Goal: Task Accomplishment & Management: Complete application form

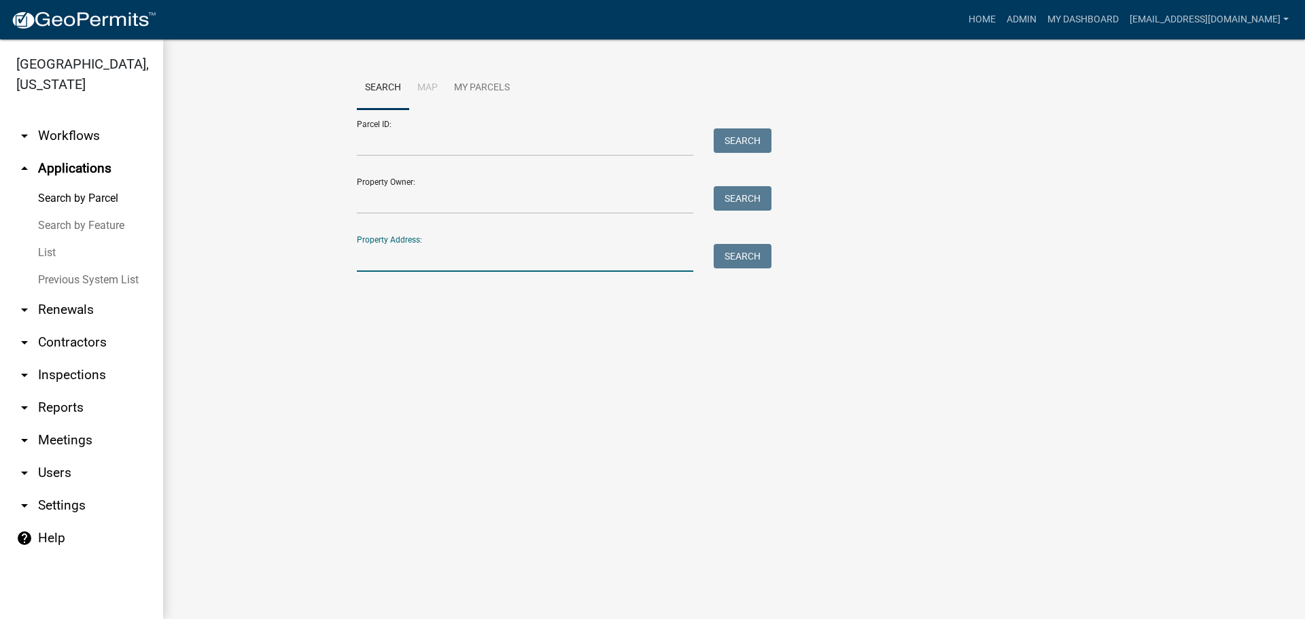
click at [447, 258] on input "Property Address:" at bounding box center [525, 258] width 336 height 28
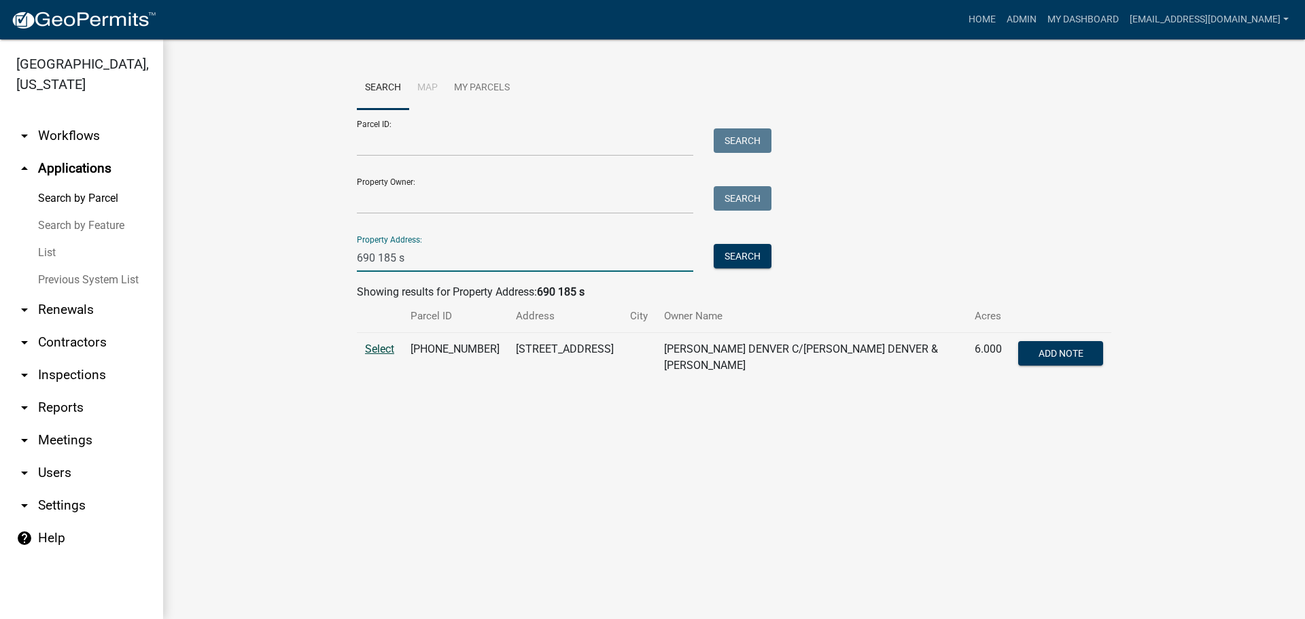
type input "690 185 s"
click at [387, 347] on span "Select" at bounding box center [379, 349] width 29 height 13
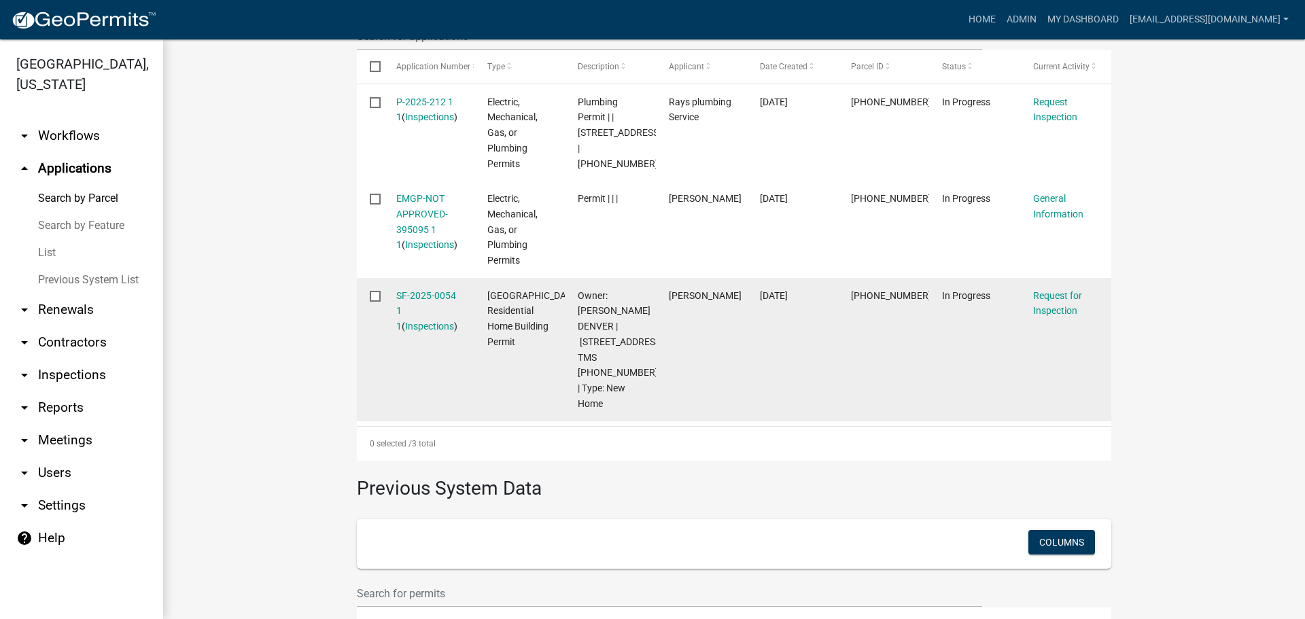
scroll to position [476, 0]
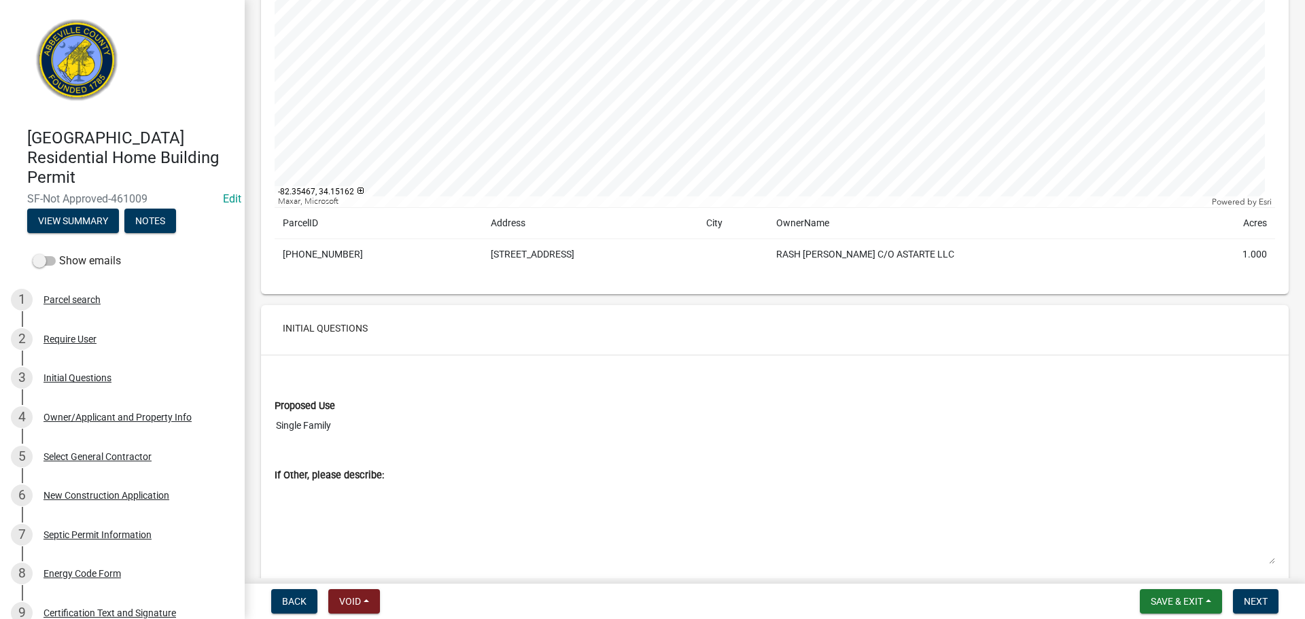
scroll to position [408, 0]
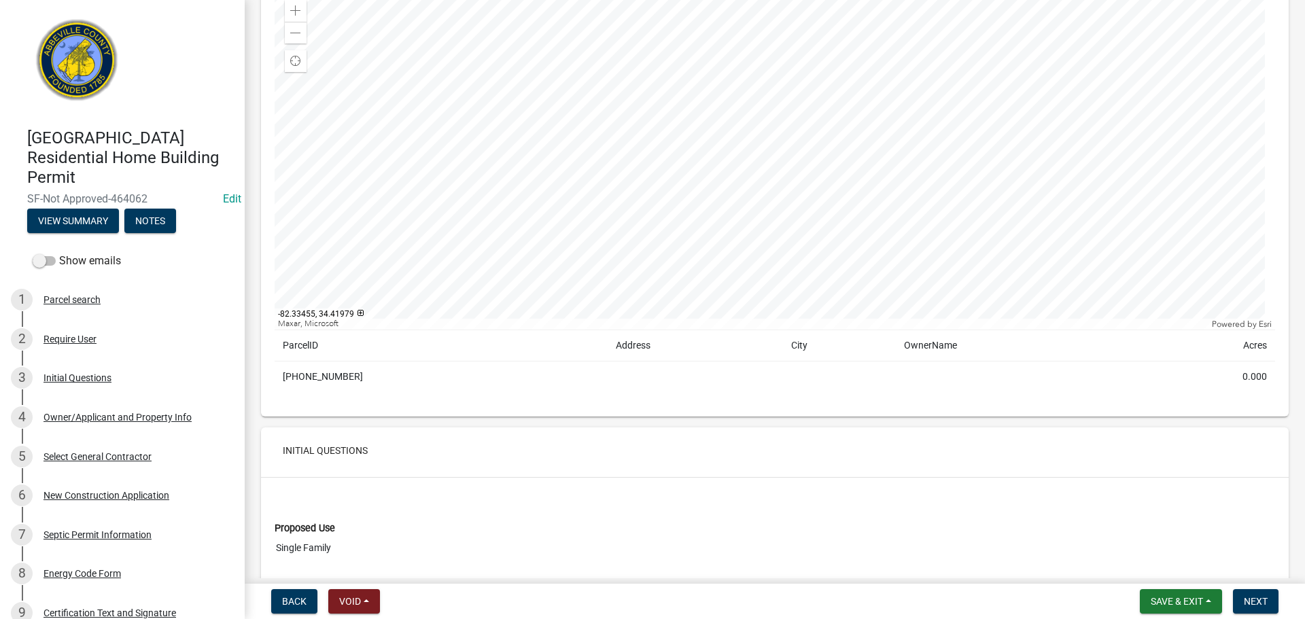
scroll to position [204, 0]
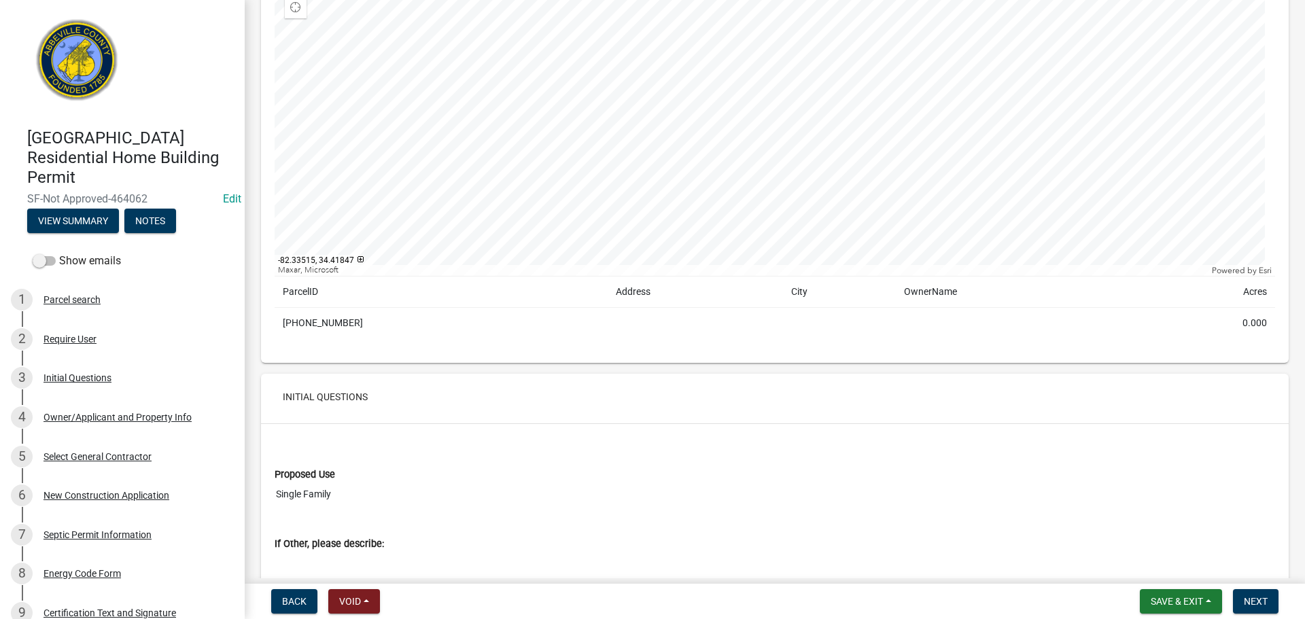
click at [319, 317] on td "008-00-00-125" at bounding box center [441, 323] width 333 height 31
click at [319, 321] on td "008-00-00-125" at bounding box center [441, 323] width 333 height 31
click at [426, 321] on div "Copy" at bounding box center [427, 323] width 35 height 20
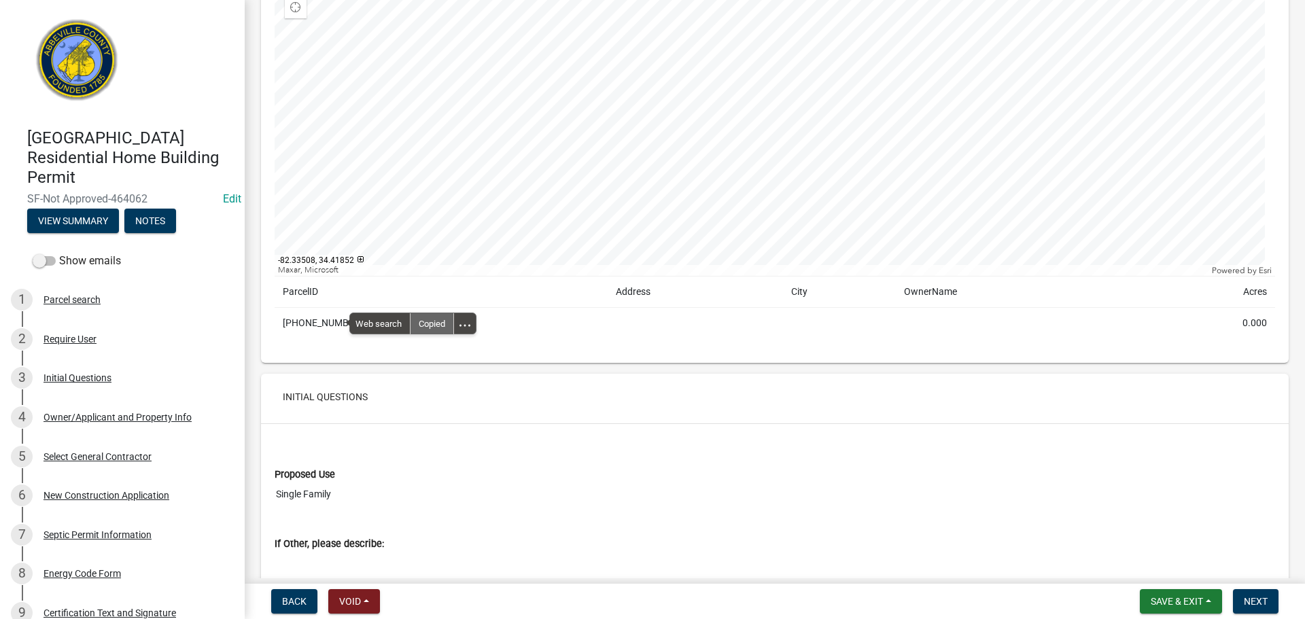
click at [434, 321] on div "Copied" at bounding box center [431, 323] width 43 height 20
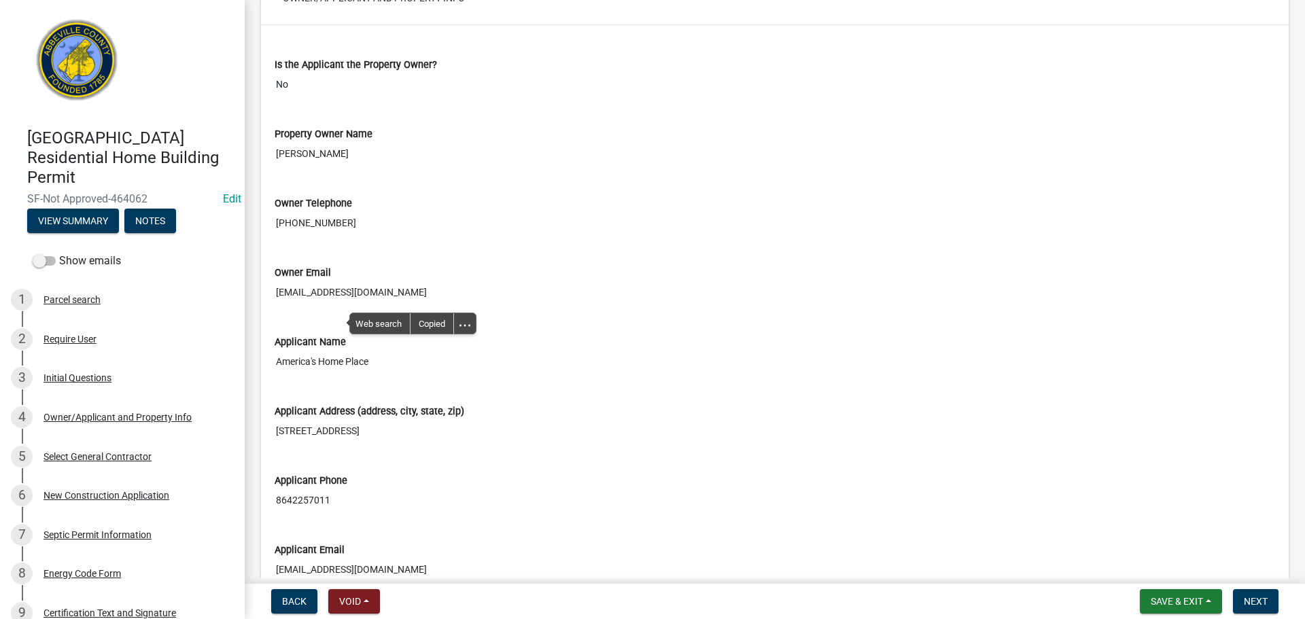
scroll to position [1223, 0]
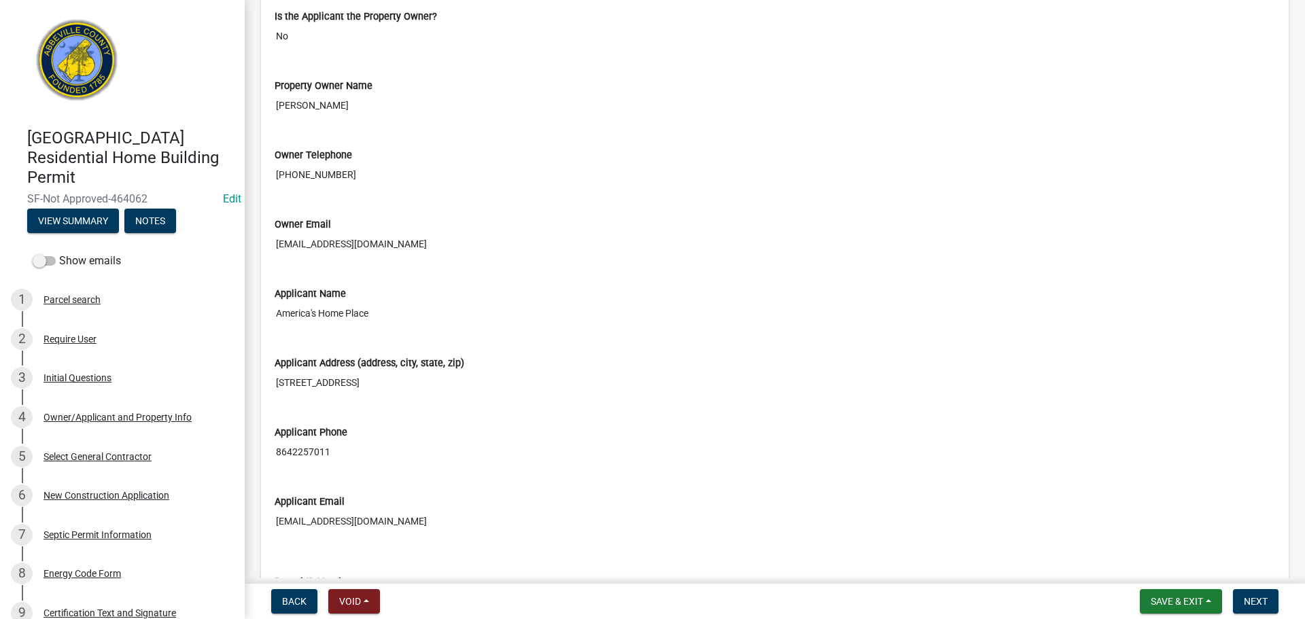
click at [681, 232] on input "megamet101@gmail.com" at bounding box center [775, 244] width 1000 height 25
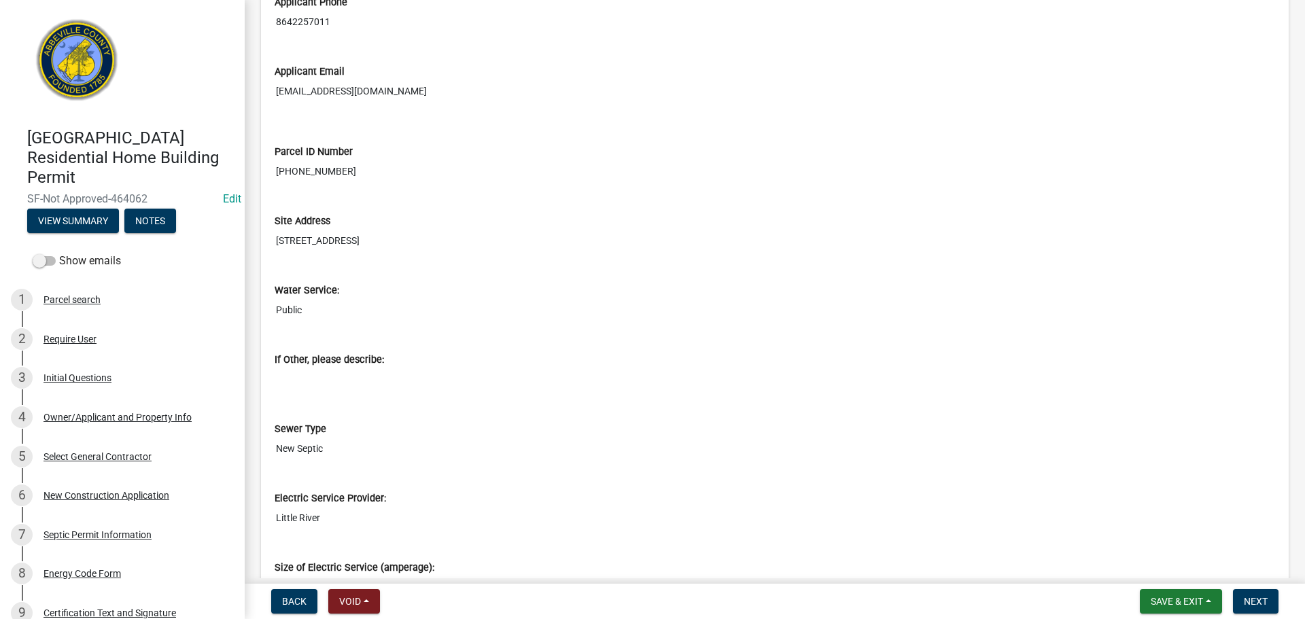
scroll to position [1699, 0]
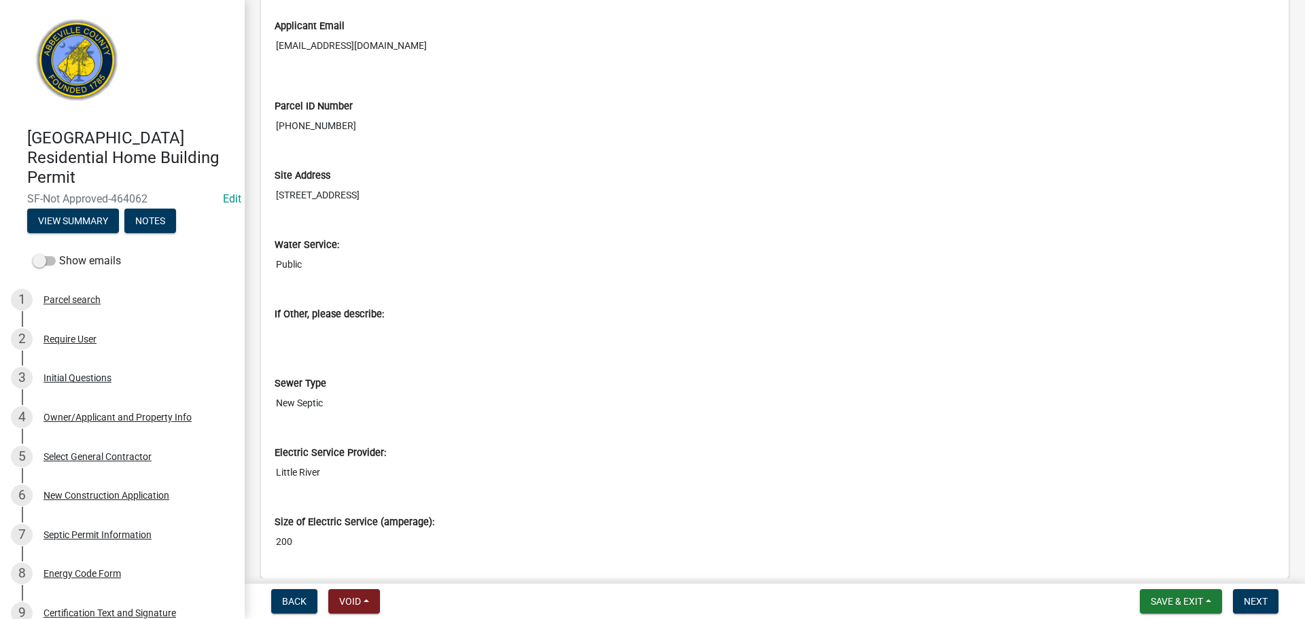
drag, startPoint x: 277, startPoint y: 194, endPoint x: 446, endPoint y: 193, distance: 169.2
click at [446, 193] on input "1275 Drake Drive Donalds, SC 29638" at bounding box center [775, 195] width 1000 height 25
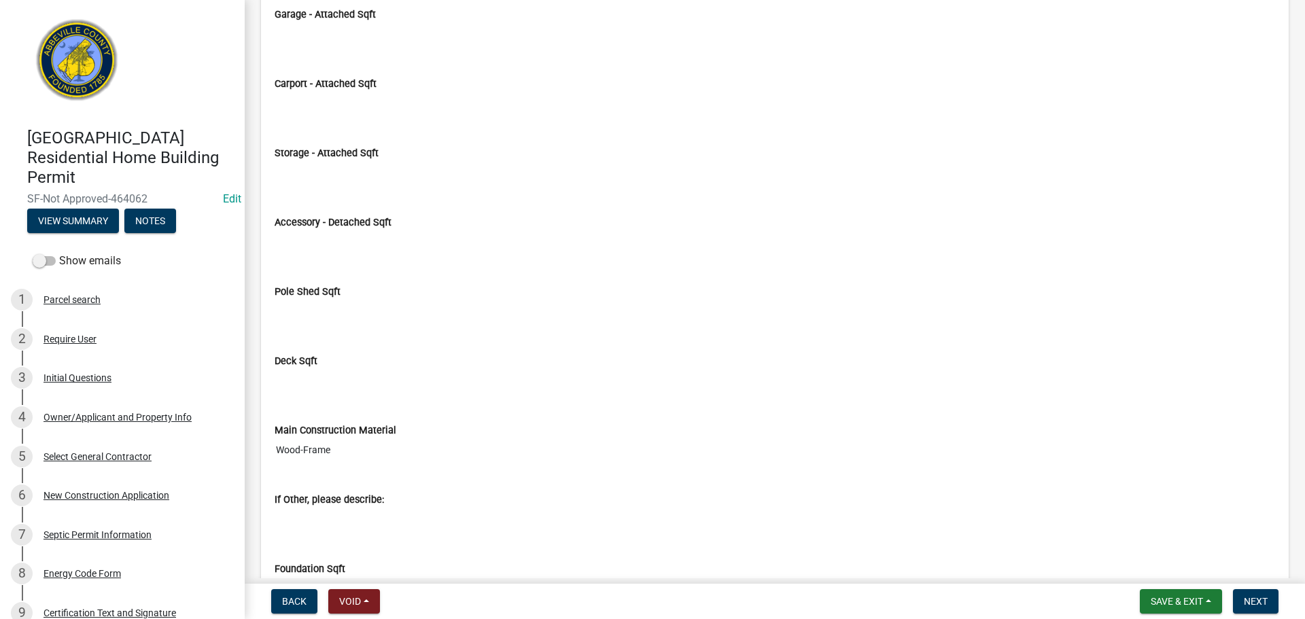
scroll to position [3234, 0]
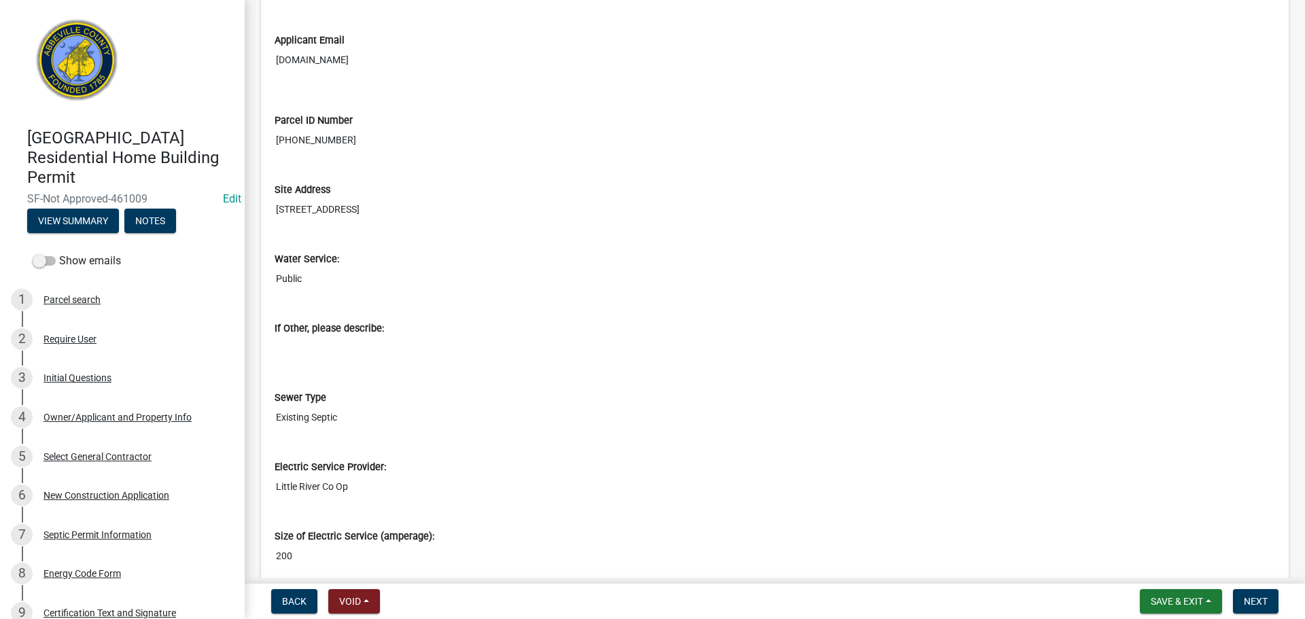
scroll to position [1903, 0]
